Goal: Check status: Check status

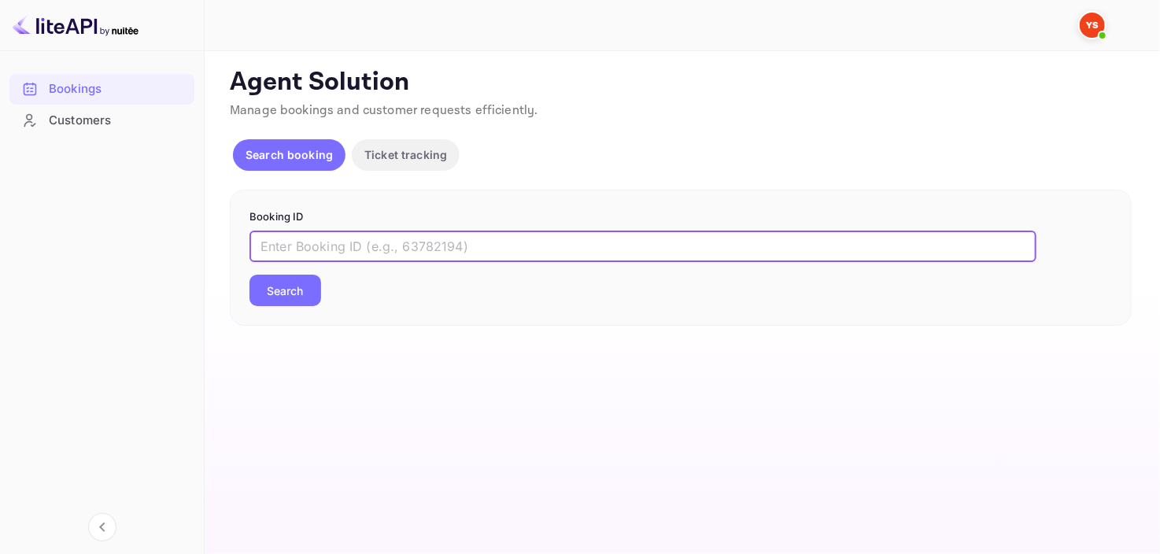
click at [333, 243] on input "text" at bounding box center [642, 246] width 787 height 31
paste input "9733258"
type input "9733258"
click at [249, 275] on button "Search" at bounding box center [285, 290] width 72 height 31
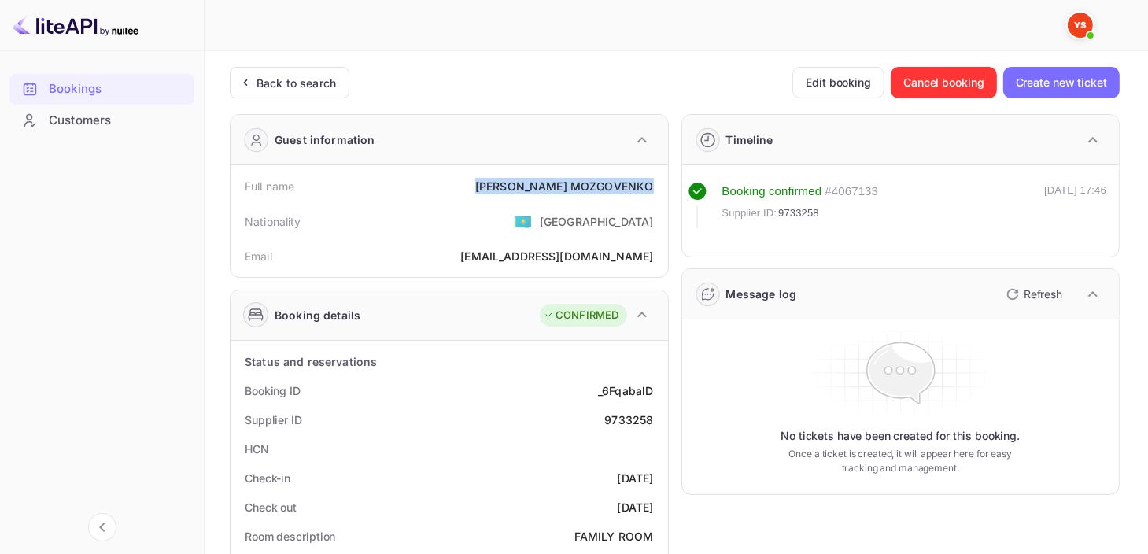
drag, startPoint x: 497, startPoint y: 182, endPoint x: 658, endPoint y: 182, distance: 161.3
click at [658, 182] on div "Full name [PERSON_NAME]" at bounding box center [449, 186] width 425 height 29
copy div "[PERSON_NAME]"
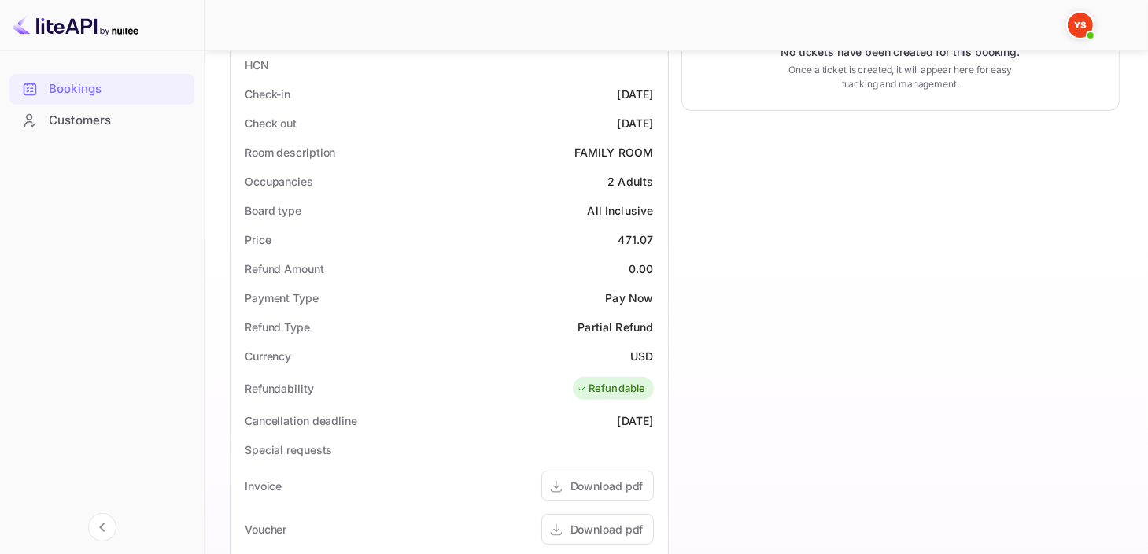
scroll to position [394, 0]
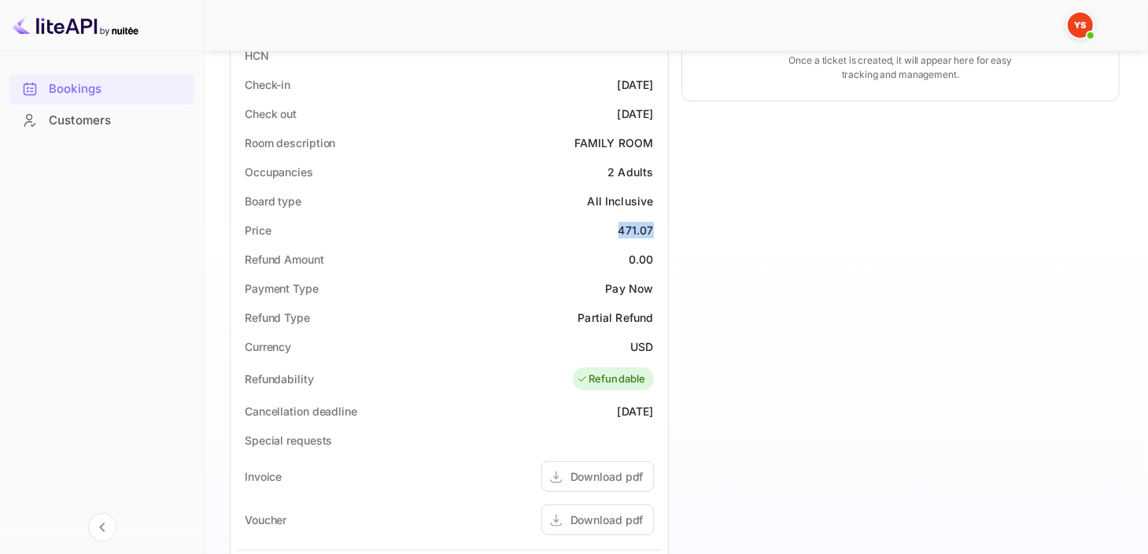
drag, startPoint x: 614, startPoint y: 234, endPoint x: 657, endPoint y: 231, distance: 43.4
click at [657, 231] on div "Price 471.07" at bounding box center [449, 230] width 425 height 29
copy div "471.07"
